Goal: Task Accomplishment & Management: Manage account settings

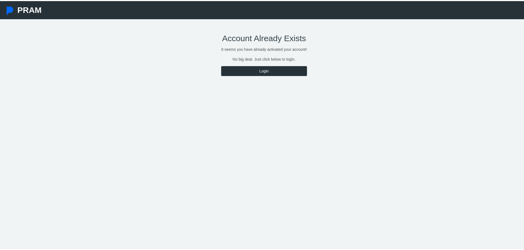
click at [267, 63] on div "Account Already Exists It seems you have already activated your account! No big…" at bounding box center [264, 102] width 102 height 168
click at [267, 69] on link "Login" at bounding box center [263, 70] width 85 height 10
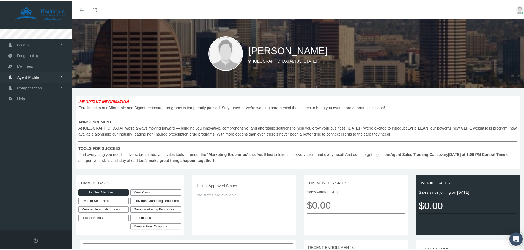
click at [32, 78] on span "Agent Profile" at bounding box center [28, 76] width 22 height 10
click at [25, 89] on link "View" at bounding box center [35, 88] width 71 height 10
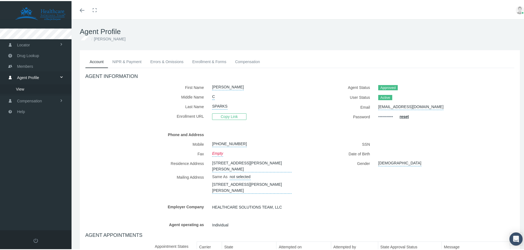
click at [130, 62] on link "NIPR & Payment" at bounding box center [127, 61] width 38 height 12
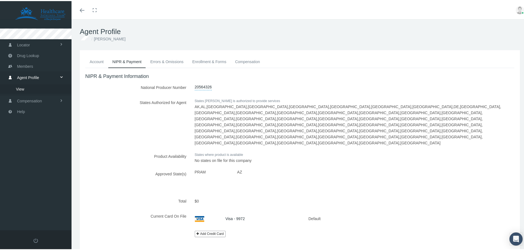
click at [164, 62] on link "Errors & Omissions" at bounding box center [167, 61] width 42 height 12
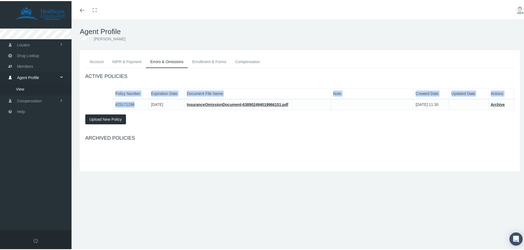
drag, startPoint x: 138, startPoint y: 104, endPoint x: 111, endPoint y: 107, distance: 27.1
click at [109, 107] on div "Policy Number Expiration Date Document File Name Note Created Date Updated Date…" at bounding box center [299, 103] width 437 height 42
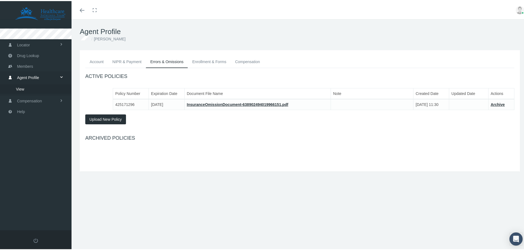
drag, startPoint x: 146, startPoint y: 119, endPoint x: 145, endPoint y: 116, distance: 3.7
click at [145, 120] on div "Policy Number Expiration Date Document File Name Note Created Date Updated Date…" at bounding box center [299, 103] width 437 height 42
click at [211, 60] on link "Enrollment & Forms" at bounding box center [209, 61] width 43 height 12
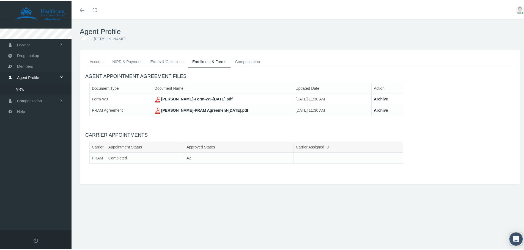
click at [253, 61] on link "Compensation" at bounding box center [248, 61] width 34 height 12
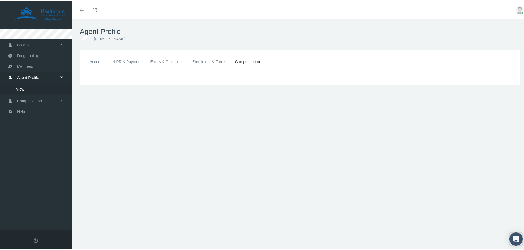
click at [100, 61] on link "Account" at bounding box center [96, 61] width 23 height 12
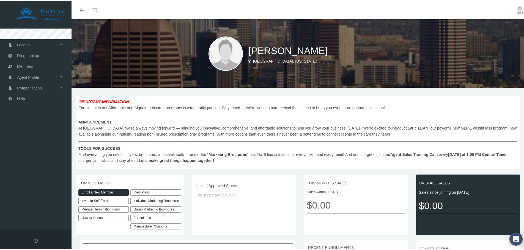
click at [226, 48] on img at bounding box center [225, 52] width 34 height 34
drag, startPoint x: 224, startPoint y: 54, endPoint x: 204, endPoint y: 57, distance: 20.0
click at [224, 55] on img at bounding box center [225, 52] width 34 height 34
click at [37, 76] on span "Agent Profile" at bounding box center [28, 76] width 22 height 10
click at [24, 85] on span "View" at bounding box center [20, 87] width 8 height 9
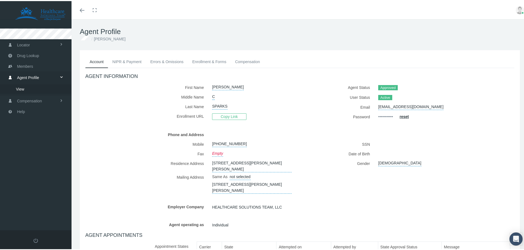
click at [518, 8] on img at bounding box center [519, 9] width 8 height 8
click at [499, 27] on link "Profile" at bounding box center [505, 27] width 41 height 10
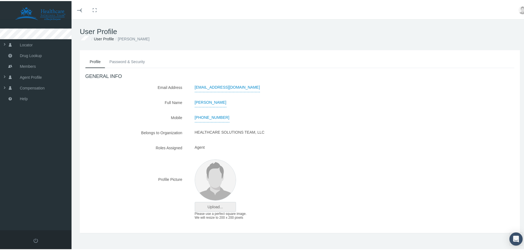
click at [212, 206] on input "file" at bounding box center [215, 205] width 41 height 9
type input "C:\fakepath\Headshot (2).jpg"
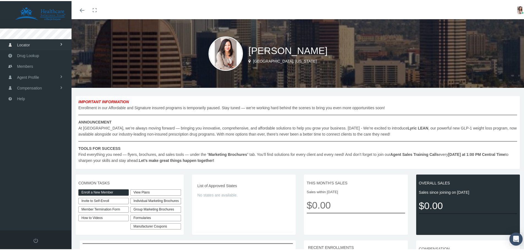
click at [19, 43] on span "Locator" at bounding box center [23, 44] width 13 height 10
click at [24, 55] on span "Pharmacy" at bounding box center [24, 55] width 17 height 9
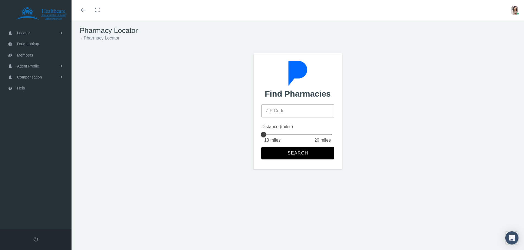
click at [26, 71] on span "Agent Profile" at bounding box center [28, 66] width 22 height 10
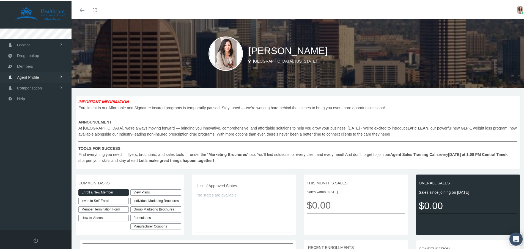
click at [36, 76] on span "Agent Profile" at bounding box center [28, 76] width 22 height 10
click at [26, 87] on link "View" at bounding box center [35, 88] width 71 height 10
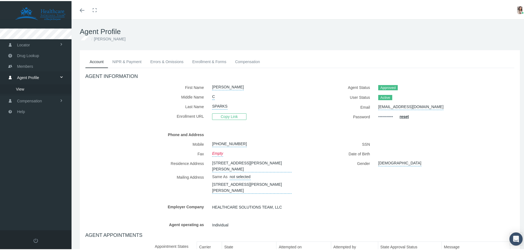
click at [124, 61] on link "NIPR & Payment" at bounding box center [127, 61] width 38 height 12
